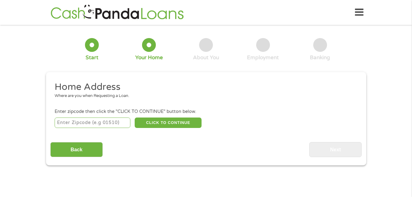
click at [68, 124] on input "number" at bounding box center [93, 122] width 76 height 10
type input "32440"
click at [167, 122] on button "CLICK TO CONTINUE" at bounding box center [168, 122] width 67 height 10
type input "32440"
type input "[GEOGRAPHIC_DATA]"
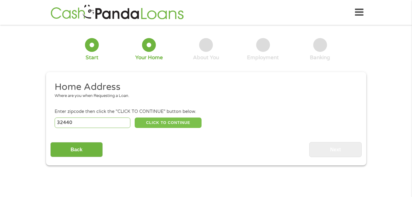
select select "[US_STATE]"
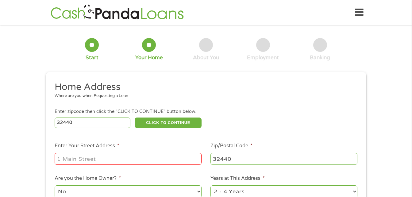
click at [137, 158] on input "Enter Your Street Address *" at bounding box center [128, 159] width 147 height 12
type input "[STREET_ADDRESS][PERSON_NAME]"
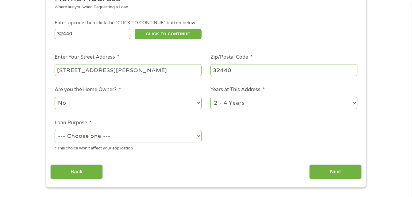
scroll to position [101, 0]
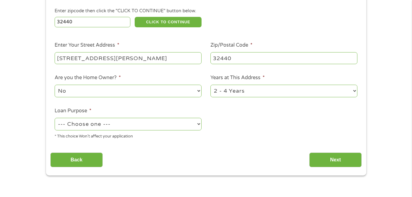
drag, startPoint x: 167, startPoint y: 84, endPoint x: 198, endPoint y: 86, distance: 30.7
click at [198, 86] on div "No Yes" at bounding box center [128, 91] width 147 height 15
drag, startPoint x: 198, startPoint y: 86, endPoint x: 102, endPoint y: 89, distance: 95.7
click at [102, 89] on select "No Yes" at bounding box center [128, 91] width 147 height 13
select select "yes"
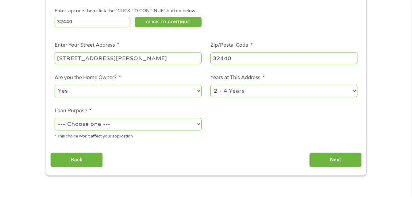
click at [55, 85] on select "No Yes" at bounding box center [128, 91] width 147 height 13
click at [63, 112] on label "Loan Purpose *" at bounding box center [73, 111] width 37 height 6
click at [63, 118] on select "--- Choose one --- Pay Bills Debt Consolidation Home Improvement Major Purchase…" at bounding box center [128, 124] width 147 height 13
click at [200, 123] on select "--- Choose one --- Pay Bills Debt Consolidation Home Improvement Major Purchase…" at bounding box center [128, 124] width 147 height 13
click at [55, 118] on select "--- Choose one --- Pay Bills Debt Consolidation Home Improvement Major Purchase…" at bounding box center [128, 124] width 147 height 13
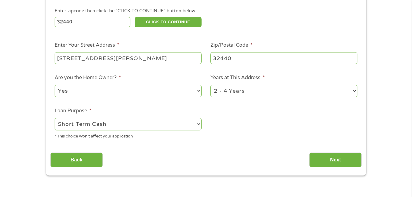
click at [191, 116] on li "Loan Purpose * --- Choose one --- Pay Bills Debt Consolidation Home Improvement…" at bounding box center [128, 123] width 156 height 32
click at [197, 125] on select "--- Choose one --- Pay Bills Debt Consolidation Home Improvement Major Purchase…" at bounding box center [128, 124] width 147 height 13
select select "other"
click at [55, 118] on select "--- Choose one --- Pay Bills Debt Consolidation Home Improvement Major Purchase…" at bounding box center [128, 124] width 147 height 13
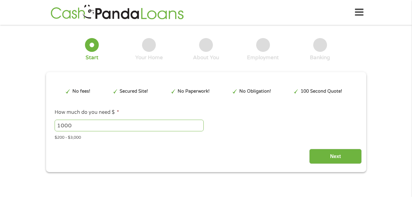
click at [77, 127] on input "1000" at bounding box center [129, 126] width 149 height 12
type input "1"
type input "3000"
click at [148, 45] on div at bounding box center [149, 45] width 14 height 14
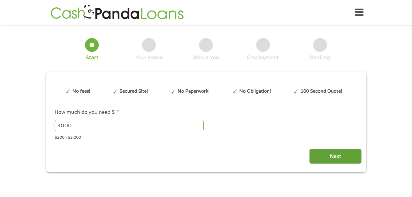
click at [341, 157] on input "Next" at bounding box center [335, 156] width 52 height 15
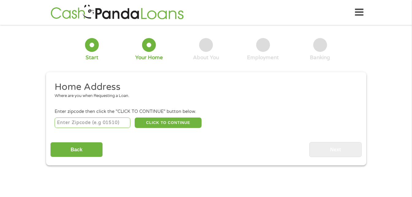
click at [79, 125] on input "number" at bounding box center [93, 122] width 76 height 10
type input "32440"
click at [170, 123] on button "CLICK TO CONTINUE" at bounding box center [168, 122] width 67 height 10
type input "32440"
type input "[GEOGRAPHIC_DATA]"
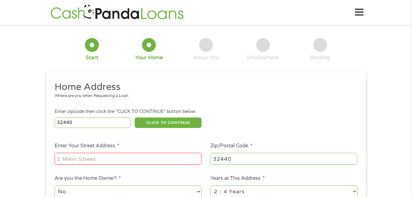
click at [140, 159] on input "Enter Your Street Address *" at bounding box center [128, 159] width 147 height 12
type input "[STREET_ADDRESS][PERSON_NAME]"
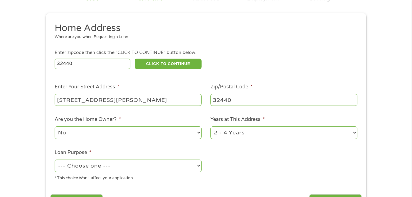
scroll to position [110, 0]
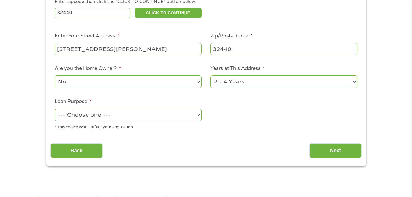
click at [199, 112] on select "--- Choose one --- Pay Bills Debt Consolidation Home Improvement Major Purchase…" at bounding box center [128, 114] width 147 height 13
select select "other"
click at [55, 108] on select "--- Choose one --- Pay Bills Debt Consolidation Home Improvement Major Purchase…" at bounding box center [128, 114] width 147 height 13
click at [338, 148] on input "Next" at bounding box center [335, 150] width 52 height 15
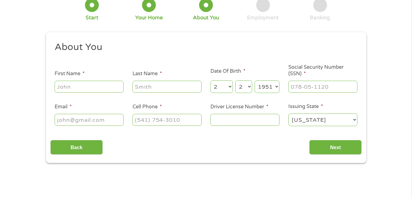
scroll to position [0, 0]
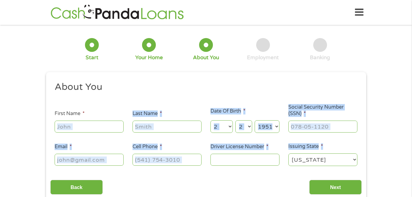
drag, startPoint x: 337, startPoint y: 147, endPoint x: 106, endPoint y: 123, distance: 232.4
click at [106, 123] on ul "About You This field is hidden when viewing the form Title * --- Choose one ---…" at bounding box center [205, 126] width 311 height 90
click at [106, 123] on input "First Name *" at bounding box center [89, 126] width 69 height 12
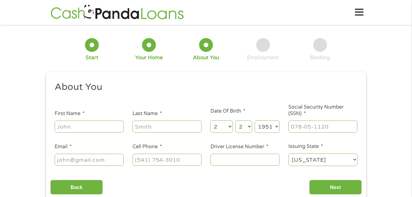
type input "Reference"
type input "Rogers"
type input "marciarogers026@gmail.com"
type input "(850) 814-9203"
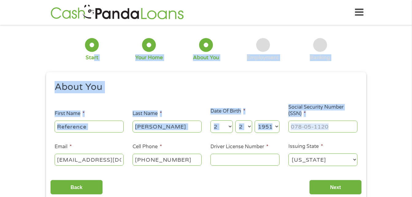
drag, startPoint x: 93, startPoint y: 55, endPoint x: 98, endPoint y: 141, distance: 85.3
click at [98, 141] on form "1 Start 2 Your Home 3 About You 4 Employment 5 Banking 6 This field is hidden w…" at bounding box center [206, 115] width 320 height 173
drag, startPoint x: 98, startPoint y: 141, endPoint x: 89, endPoint y: 125, distance: 17.7
click at [89, 125] on input "Reference" at bounding box center [89, 126] width 69 height 12
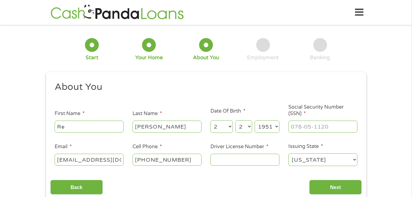
type input "R"
click at [89, 125] on input "First Name *" at bounding box center [89, 126] width 69 height 12
type input "Marcia"
click at [314, 128] on input "___-__-____" at bounding box center [322, 126] width 69 height 12
type input "261-92-3396"
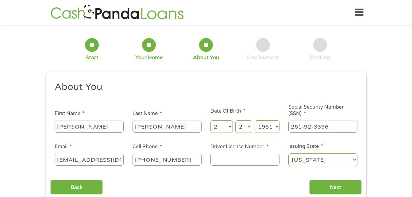
click at [214, 161] on input "Driver License Number *" at bounding box center [244, 160] width 69 height 12
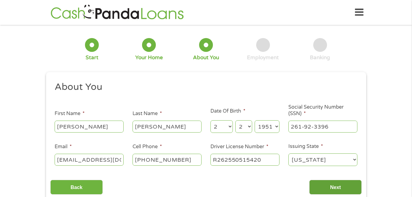
type input "R262550515420"
click at [334, 185] on input "Next" at bounding box center [335, 187] width 52 height 15
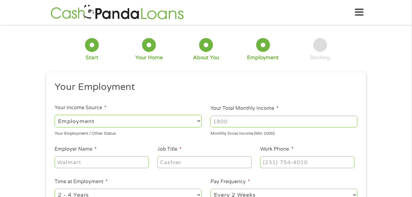
scroll to position [2, 2]
click at [198, 119] on select "--- Choose one --- Employment Self Employed Benefits" at bounding box center [128, 121] width 147 height 13
click at [67, 120] on select "--- Choose one --- Employment Self Employed Benefits" at bounding box center [128, 121] width 147 height 13
select select "benefits"
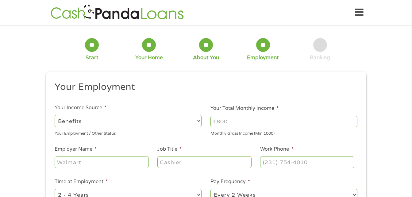
click at [55, 115] on select "--- Choose one --- Employment Self Employed Benefits" at bounding box center [128, 121] width 147 height 13
type input "Other"
type input "(850) 814-9203"
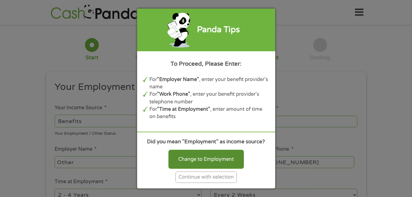
click at [202, 157] on div "Change to Employment" at bounding box center [205, 159] width 75 height 19
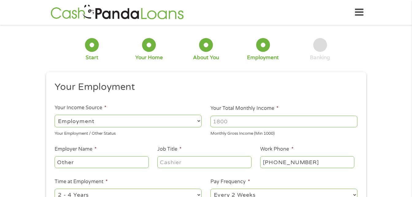
drag, startPoint x: 59, startPoint y: 119, endPoint x: 176, endPoint y: 101, distance: 118.4
click at [176, 101] on ul "Your Employment Your Income Source * --- Choose one --- Employment Self Employe…" at bounding box center [205, 160] width 311 height 159
drag, startPoint x: 40, startPoint y: 167, endPoint x: 162, endPoint y: 99, distance: 140.4
click at [162, 99] on ul "Your Employment Your Income Source * --- Choose one --- Employment Self Employe…" at bounding box center [205, 160] width 311 height 159
click at [60, 120] on select "--- Choose one --- Employment Self Employed Benefits" at bounding box center [128, 121] width 147 height 13
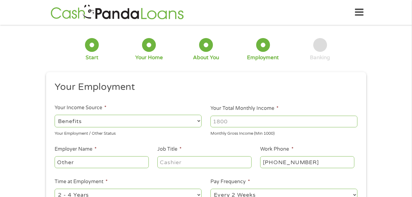
click at [55, 115] on select "--- Choose one --- Employment Self Employed Benefits" at bounding box center [128, 121] width 147 height 13
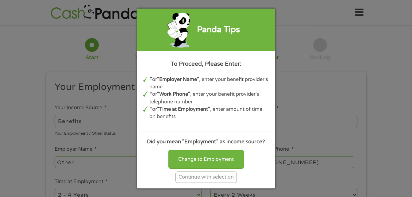
drag, startPoint x: 211, startPoint y: 158, endPoint x: 324, endPoint y: 95, distance: 128.8
click at [324, 95] on div "Panda Tips To Proceed, Please Enter: For "Employer Name" , enter your benefit p…" at bounding box center [206, 98] width 412 height 197
click at [124, 143] on div "Panda Tips To Proceed, Please Enter: For "Employer Name" , enter your benefit p…" at bounding box center [206, 98] width 412 height 197
drag, startPoint x: 186, startPoint y: 158, endPoint x: 191, endPoint y: 157, distance: 4.5
click at [191, 157] on div "Change to Employment" at bounding box center [205, 159] width 75 height 19
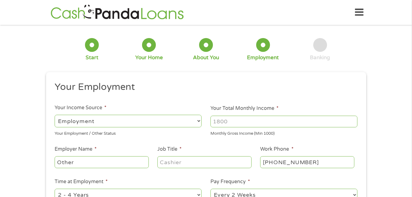
click at [198, 121] on select "--- Choose one --- Employment Self Employed Benefits" at bounding box center [128, 121] width 147 height 13
click at [55, 115] on select "--- Choose one --- Employment Self Employed Benefits" at bounding box center [128, 121] width 147 height 13
click at [58, 119] on select "--- Choose one --- Employment Self Employed Benefits" at bounding box center [128, 121] width 147 height 13
click at [63, 114] on div "--- Choose one --- Employment Self Employed Benefits" at bounding box center [128, 121] width 147 height 15
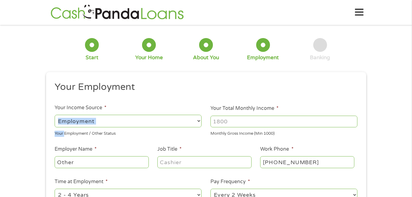
click at [63, 114] on div "--- Choose one --- Employment Self Employed Benefits" at bounding box center [128, 121] width 147 height 15
click at [59, 118] on select "--- Choose one --- Employment Self Employed Benefits" at bounding box center [128, 121] width 147 height 13
select select "benefits"
click at [55, 115] on select "--- Choose one --- Employment Self Employed Benefits" at bounding box center [128, 121] width 147 height 13
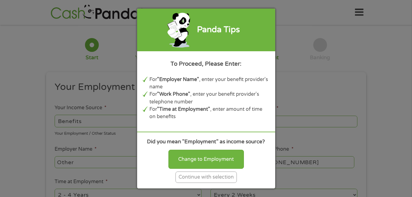
click at [206, 173] on div "Continue with selection" at bounding box center [205, 176] width 61 height 11
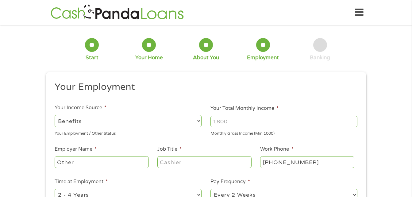
click at [230, 120] on input "Your Total Monthly Income *" at bounding box center [283, 122] width 147 height 12
type input "3"
type input "2500"
click at [81, 166] on input "Other" at bounding box center [102, 162] width 94 height 12
click at [81, 165] on input "Other" at bounding box center [102, 162] width 94 height 12
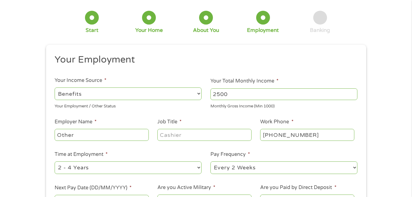
scroll to position [0, 0]
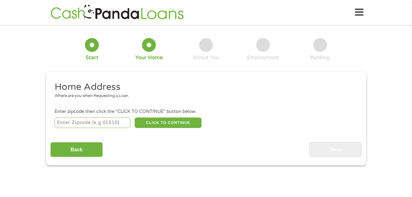
click at [76, 123] on input "number" at bounding box center [93, 122] width 76 height 10
type input "32440"
